Goal: Task Accomplishment & Management: Complete application form

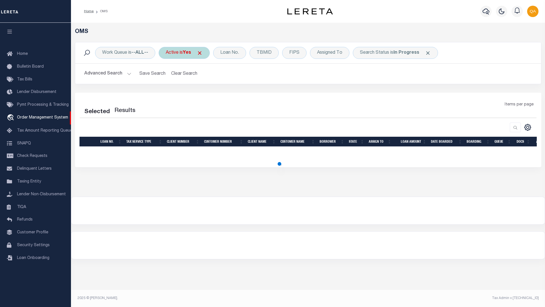
click at [202, 53] on span at bounding box center [200, 53] width 6 height 6
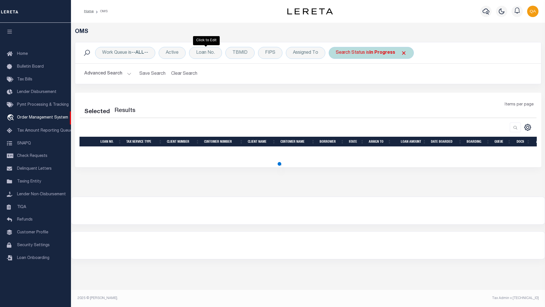
click at [403, 53] on span at bounding box center [404, 53] width 6 height 6
select select "200"
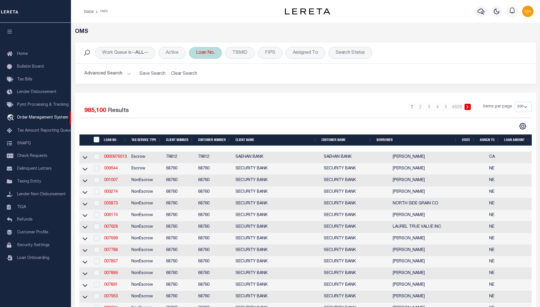
click at [206, 53] on div "Loan No." at bounding box center [205, 53] width 33 height 12
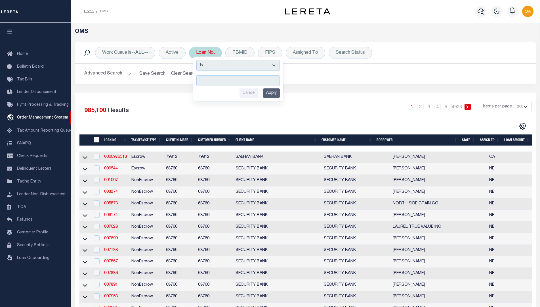
type input "Automation-09-30-25T12:59:08-1"
click at [272, 93] on input "Apply" at bounding box center [271, 92] width 17 height 9
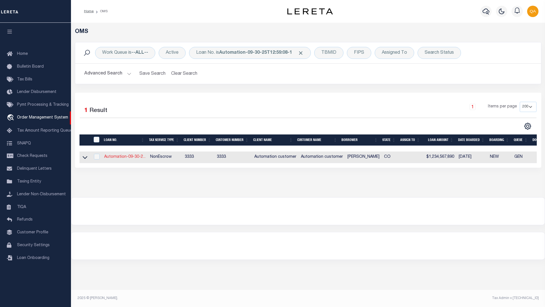
click at [125, 157] on link "Automation-09-30-2..." at bounding box center [124, 157] width 41 height 4
type input "Automation-09-30-25T12:59:08-1"
type input "[PERSON_NAME]"
select select
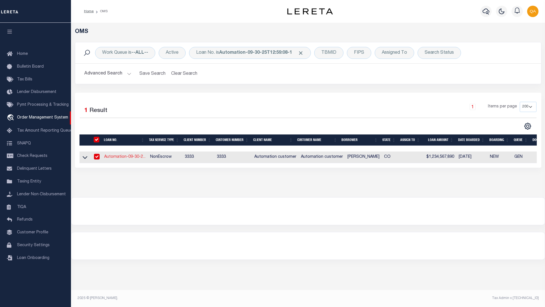
type input "[STREET_ADDRESS]"
type input "[GEOGRAPHIC_DATA] CO 80643-9640"
type input "[DATE]"
select select "10"
select select "NonEscrow"
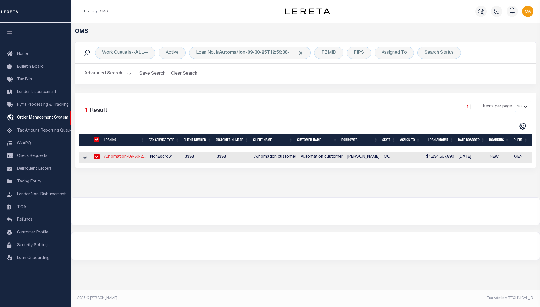
select select "155695"
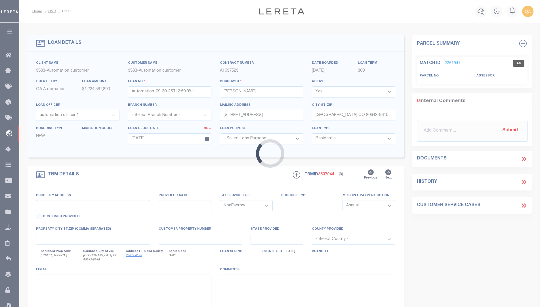
type input "[STREET_ADDRESS]"
select select "2"
type input "[GEOGRAPHIC_DATA] CO 80643-9640"
type input "CO"
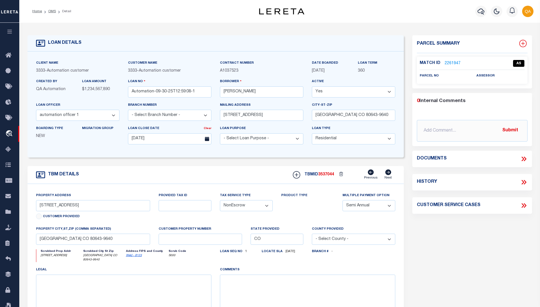
click at [523, 43] on icon at bounding box center [523, 44] width 4 height 4
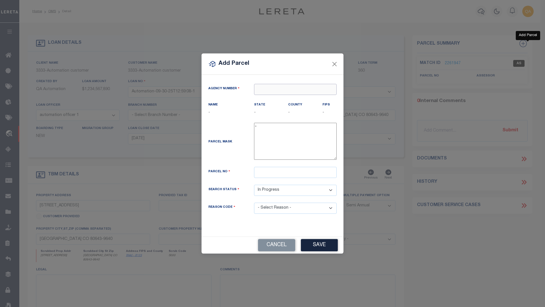
click at [295, 89] on input "text" at bounding box center [295, 89] width 83 height 11
click at [295, 99] on div "250180000 : [GEOGRAPHIC_DATA]" at bounding box center [295, 103] width 82 height 16
type input "250180000"
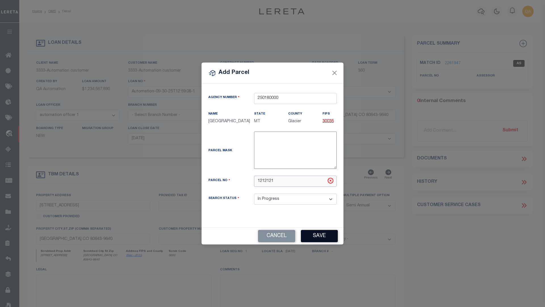
type input "1212121"
click at [319, 236] on button "Save" at bounding box center [319, 236] width 37 height 12
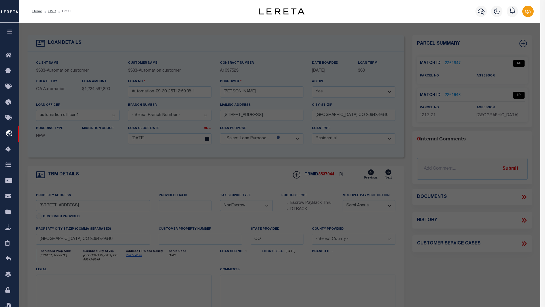
select select "AS"
checkbox input "false"
select select "IP"
checkbox input "false"
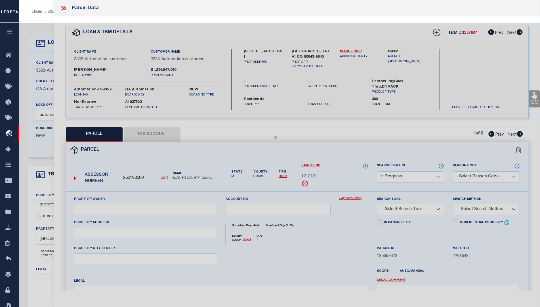
click at [152, 133] on button "Tax Account" at bounding box center [152, 134] width 57 height 14
select select "100"
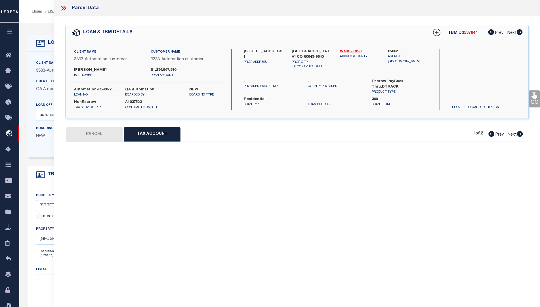
select select "100"
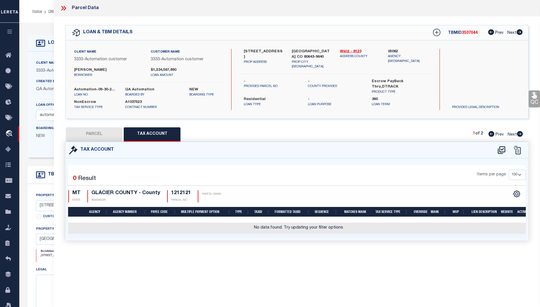
click at [502, 149] on icon at bounding box center [501, 150] width 7 height 8
select select "100"
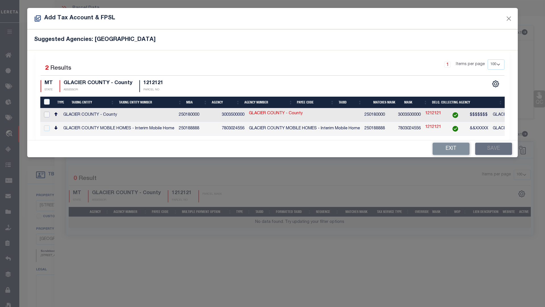
click at [47, 114] on input "checkbox" at bounding box center [47, 115] width 6 height 6
checkbox input "true"
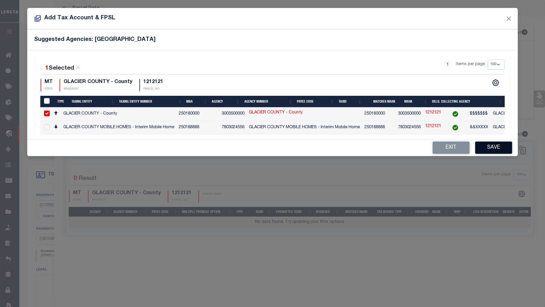
click at [494, 149] on button "Save" at bounding box center [493, 147] width 37 height 12
